Goal: Find contact information: Find contact information

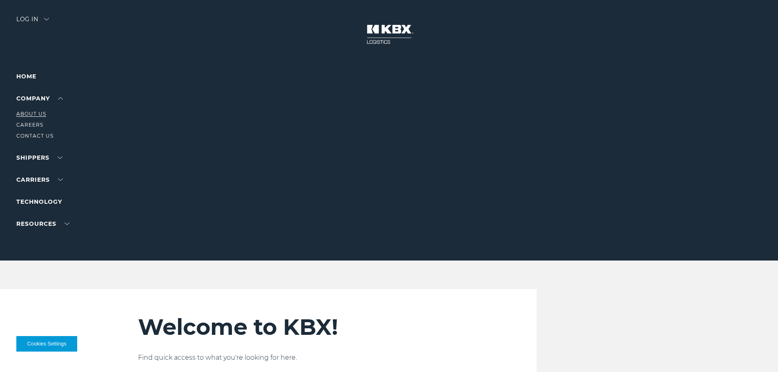
click at [33, 114] on link "About Us" at bounding box center [31, 114] width 30 height 6
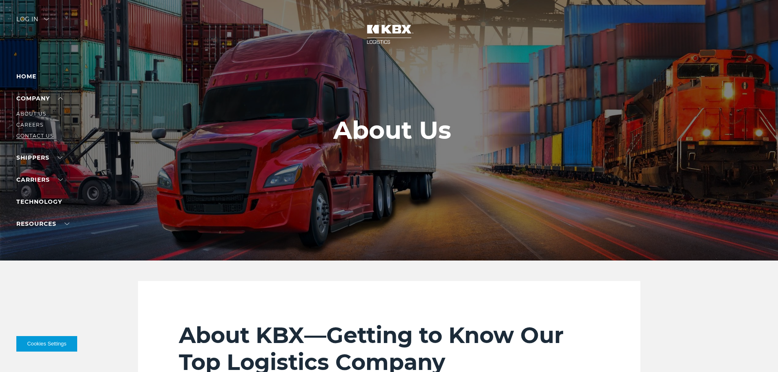
click at [40, 135] on link "Contact Us" at bounding box center [34, 136] width 37 height 6
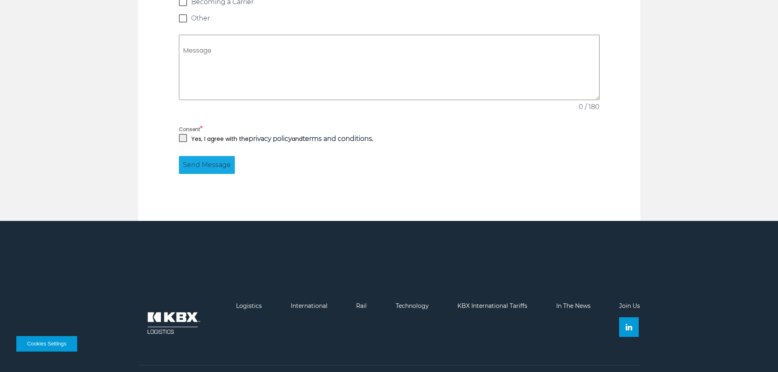
scroll to position [783, 0]
